Goal: Navigation & Orientation: Find specific page/section

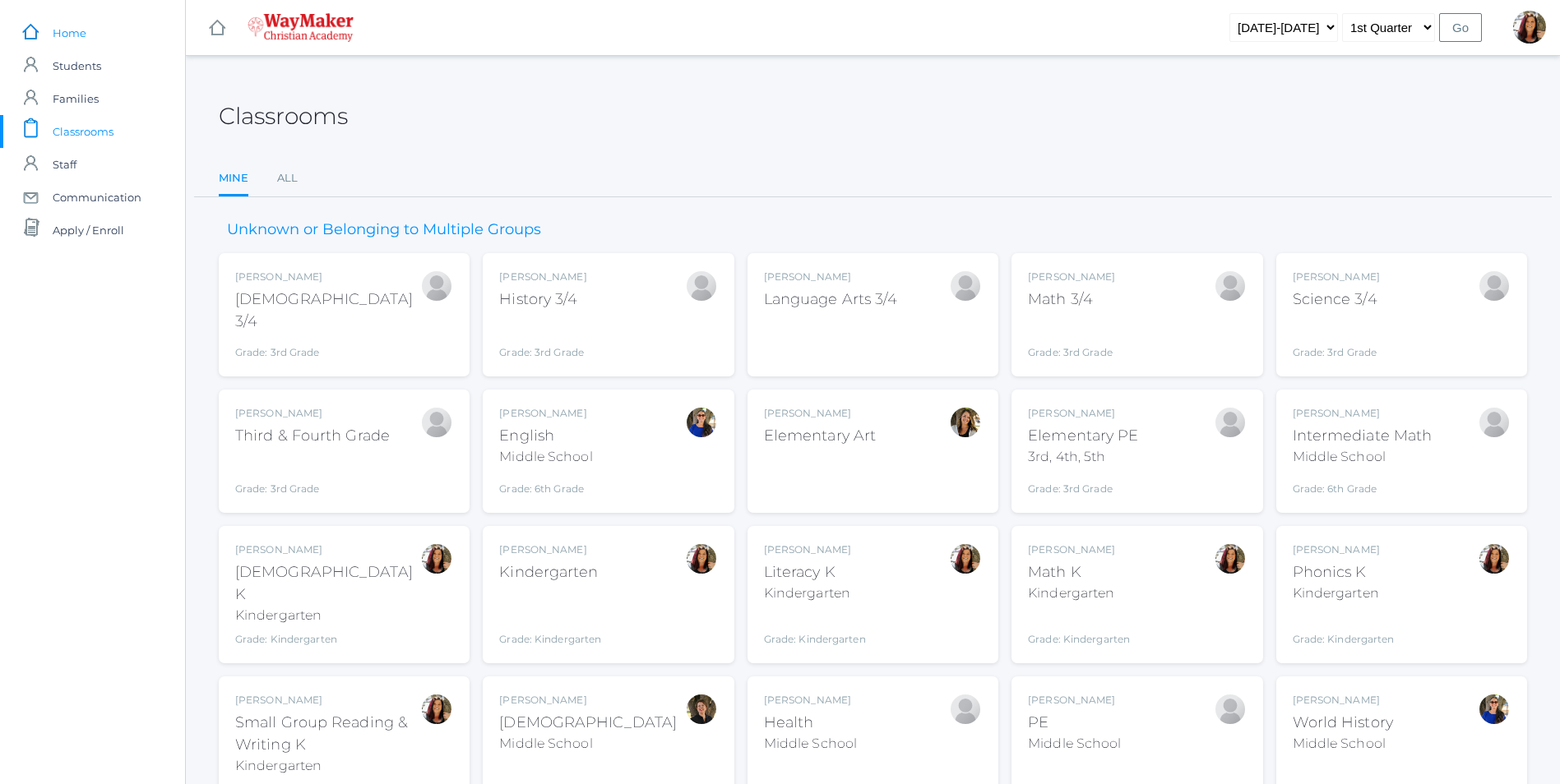
click at [82, 32] on span "Home" at bounding box center [69, 33] width 34 height 33
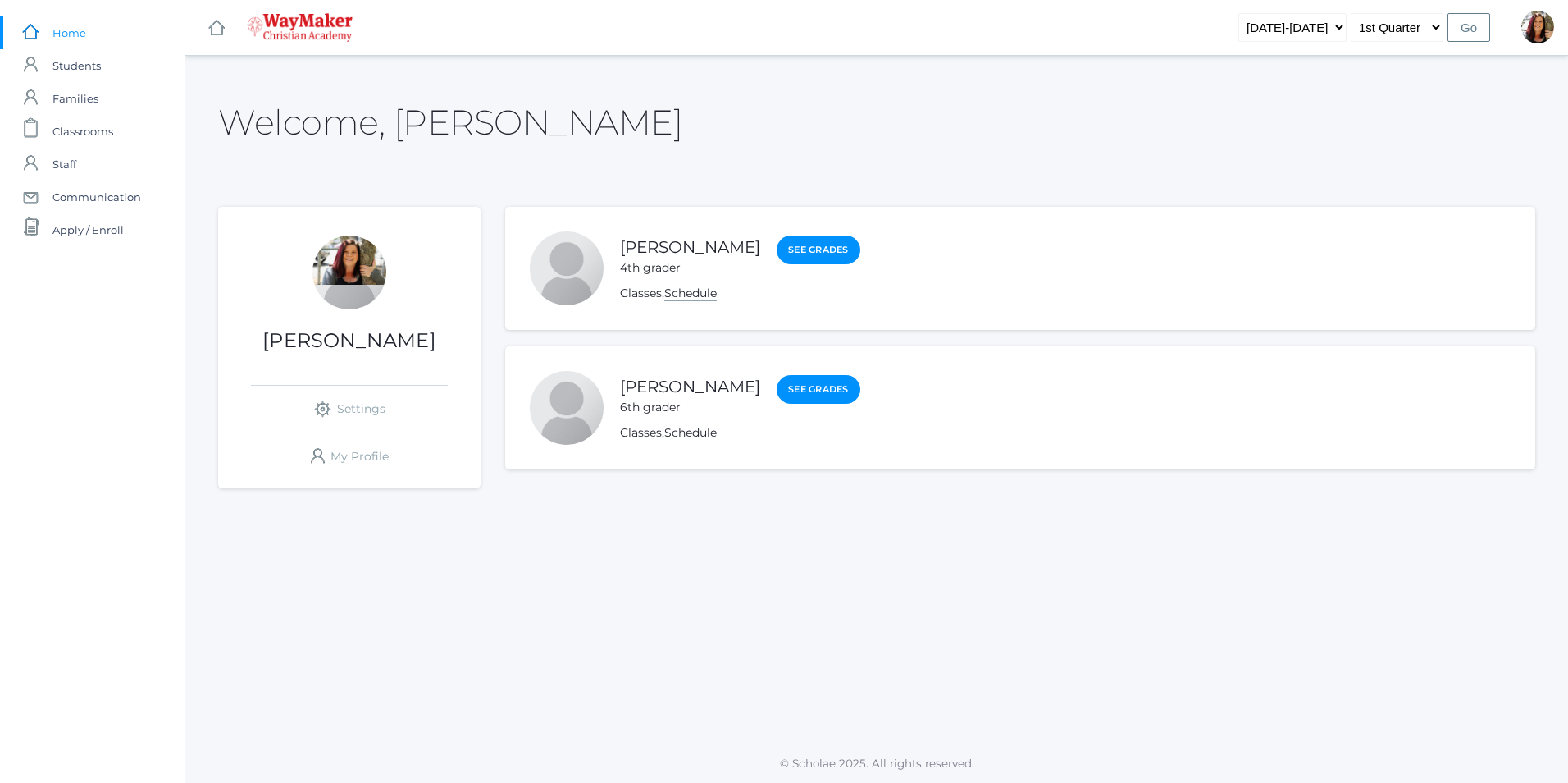
click at [701, 294] on link "Schedule" at bounding box center [691, 294] width 52 height 16
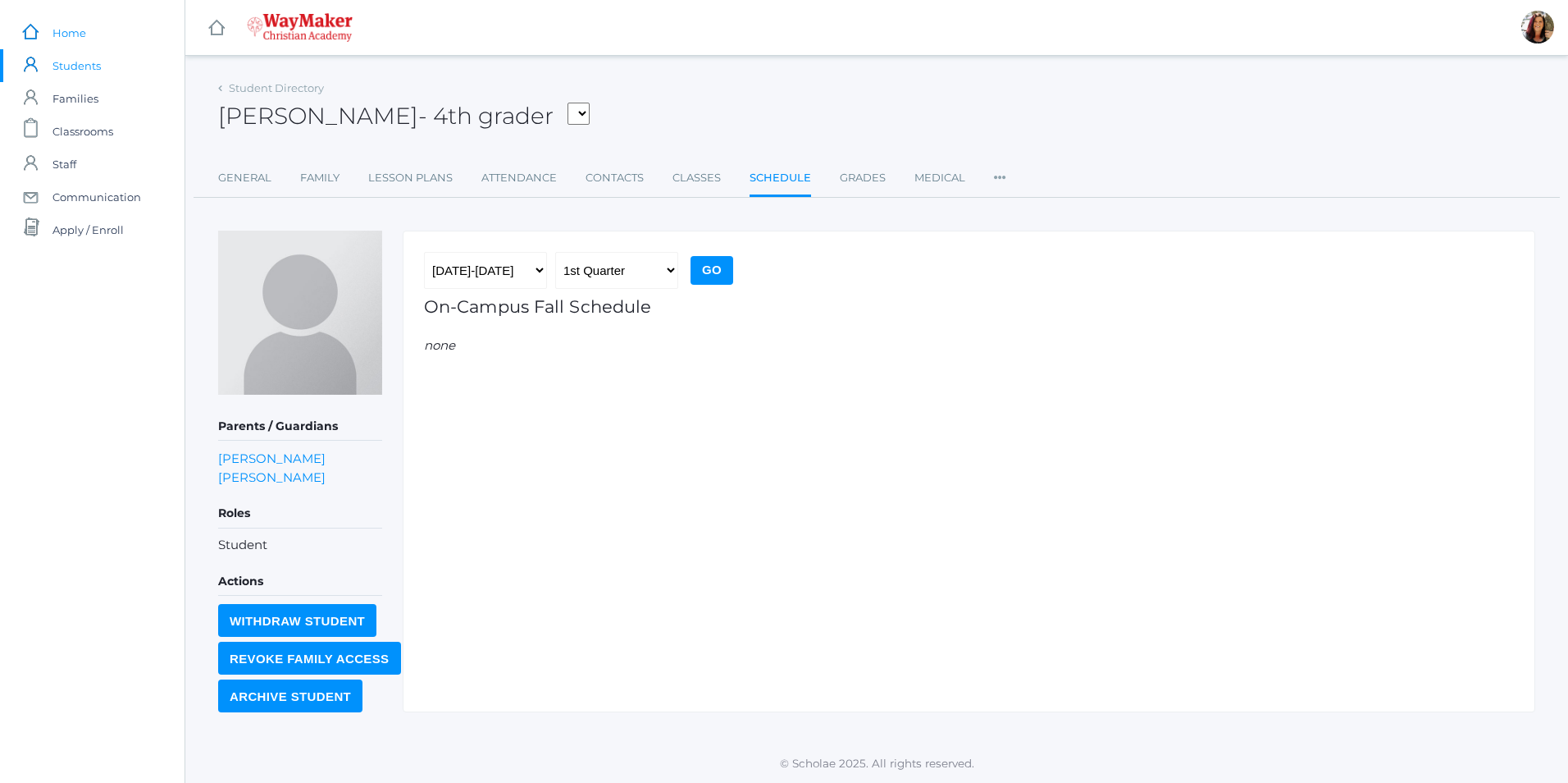
click at [89, 36] on link "icons/ui/navigation/home Created with Sketch. Home" at bounding box center [92, 33] width 185 height 33
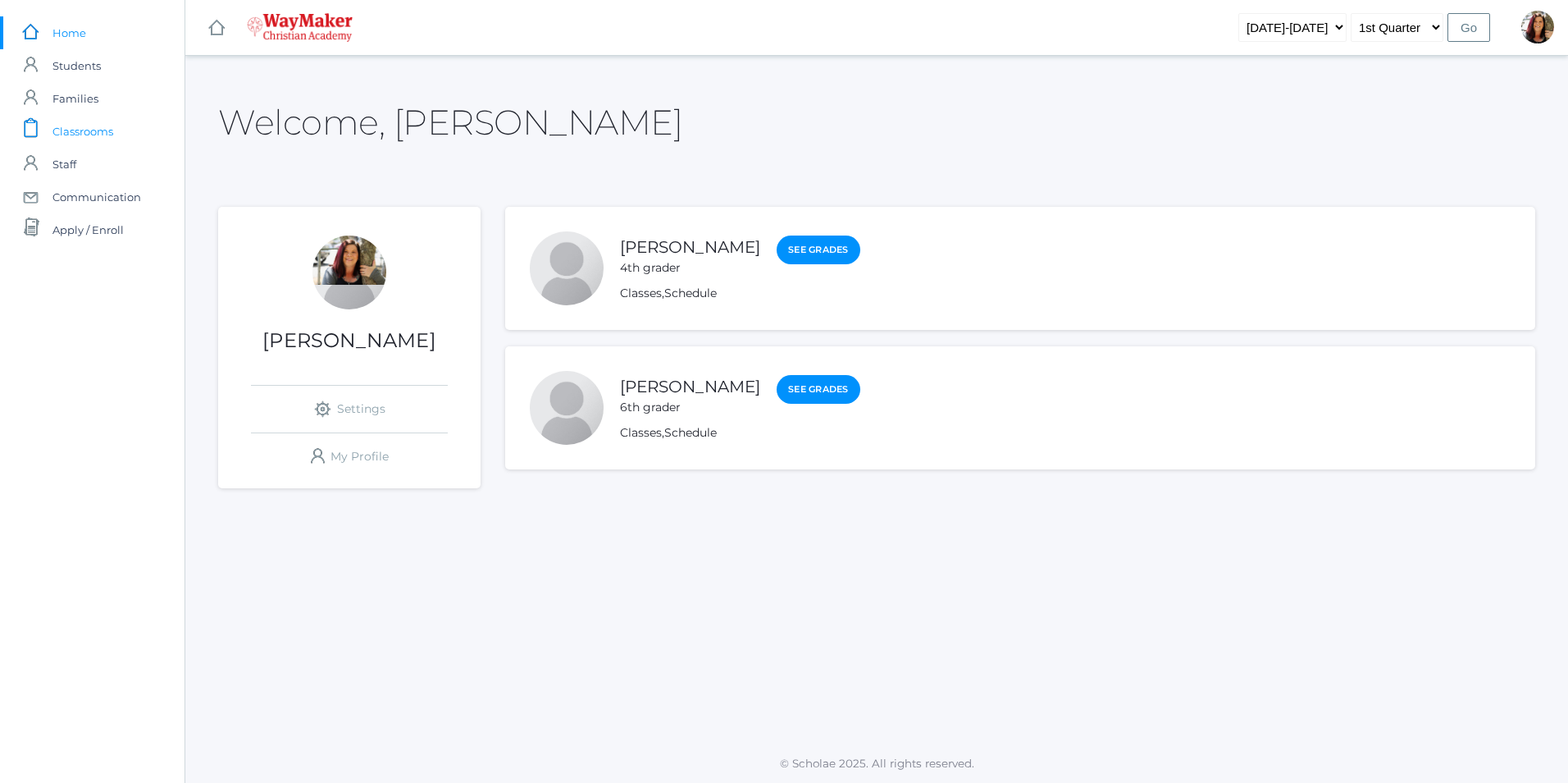
click at [80, 131] on span "Classrooms" at bounding box center [82, 131] width 60 height 33
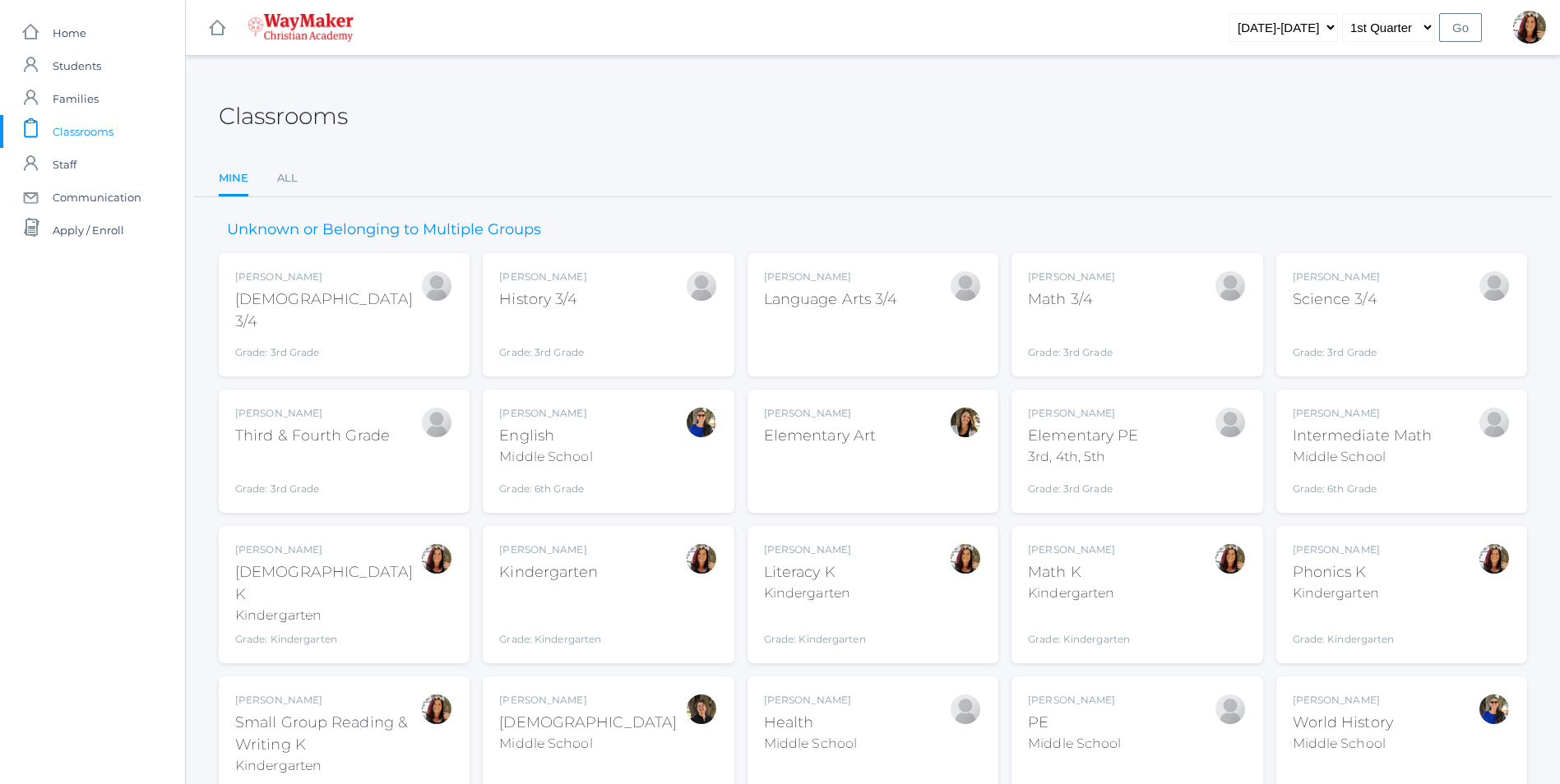
click at [814, 441] on div "Elementary Art" at bounding box center [819, 436] width 112 height 22
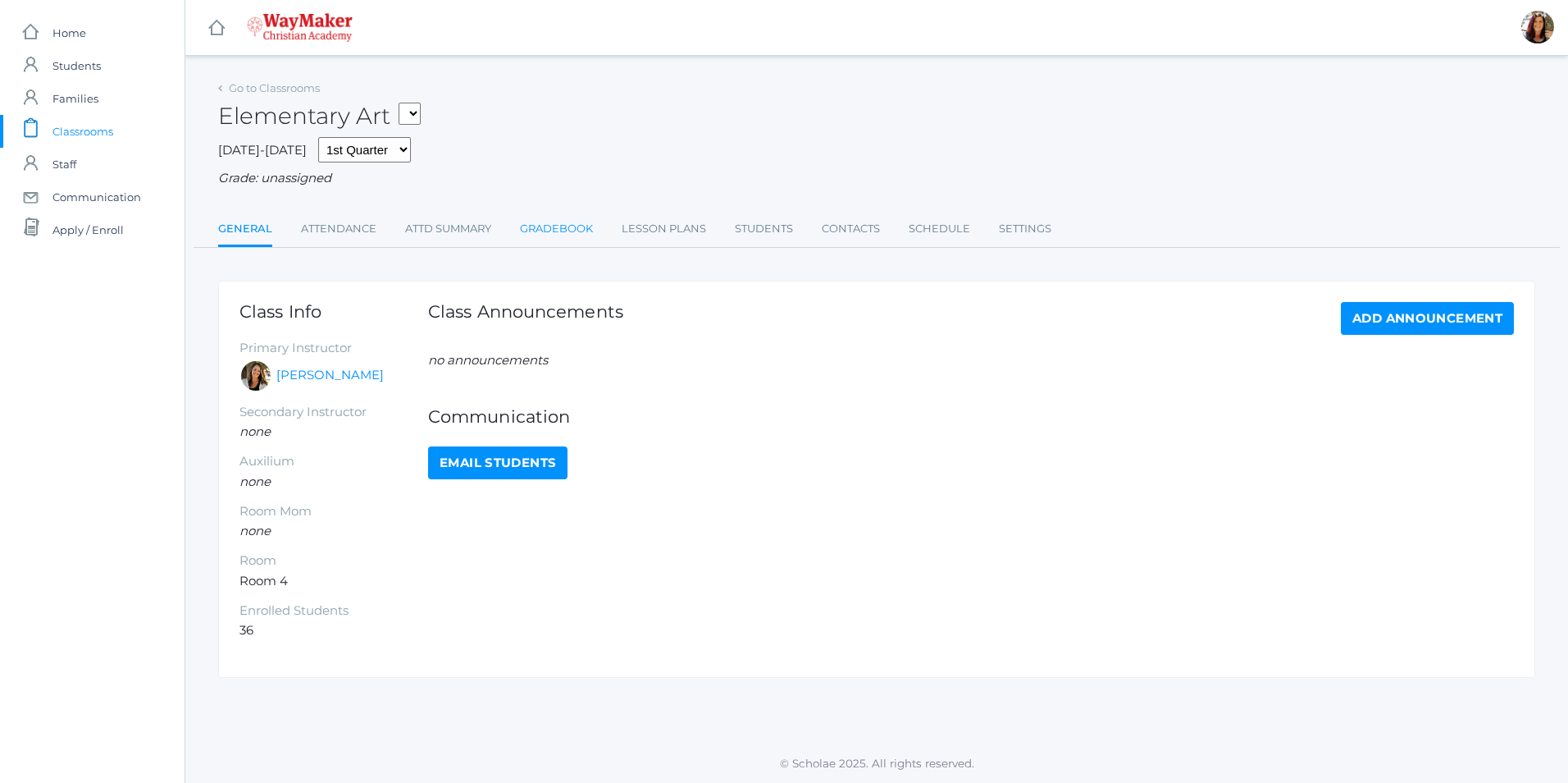
click at [554, 237] on link "Gradebook" at bounding box center [557, 229] width 73 height 33
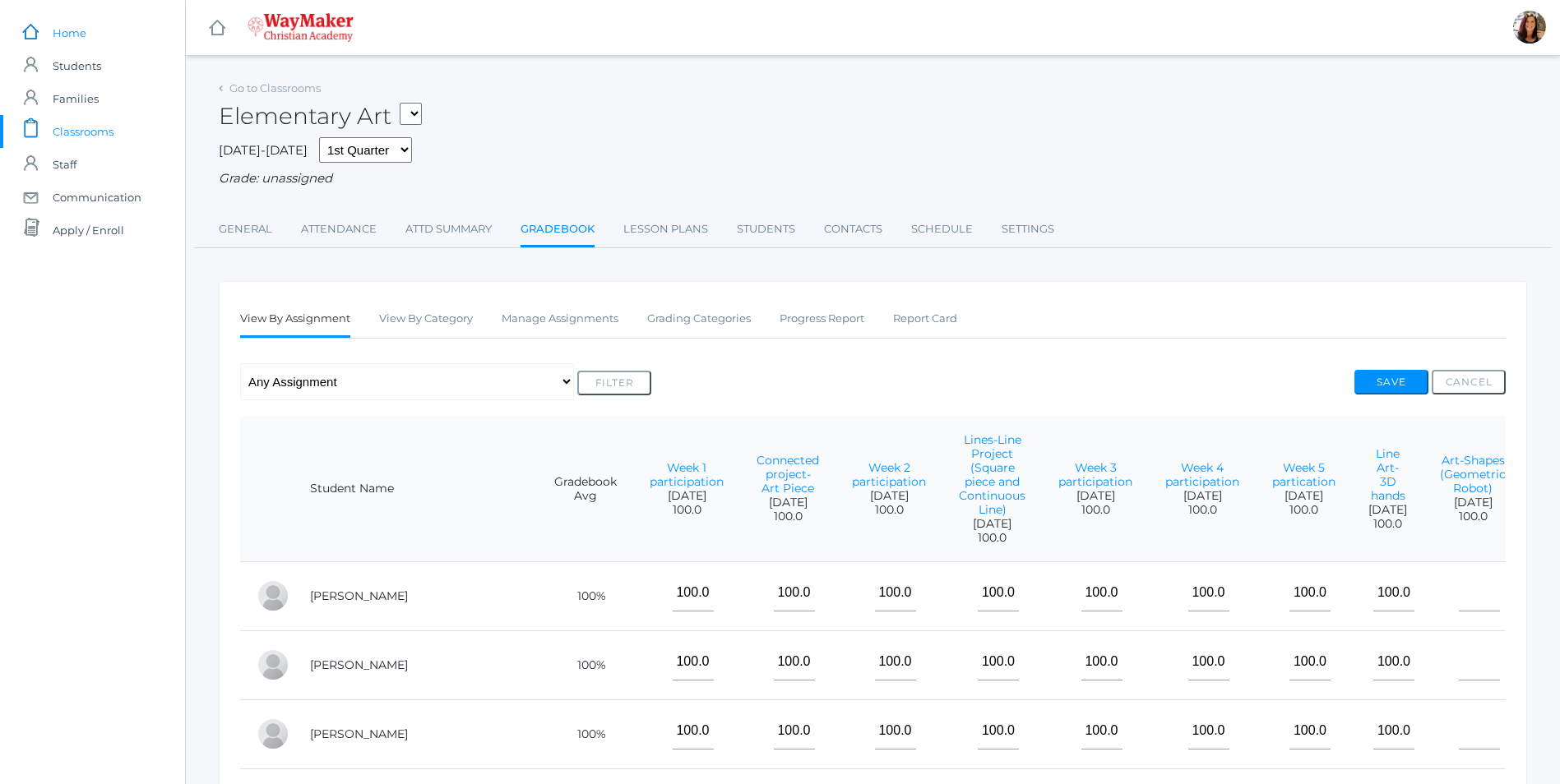
click at [71, 34] on span "Home" at bounding box center [69, 33] width 34 height 33
